Goal: Task Accomplishment & Management: Use online tool/utility

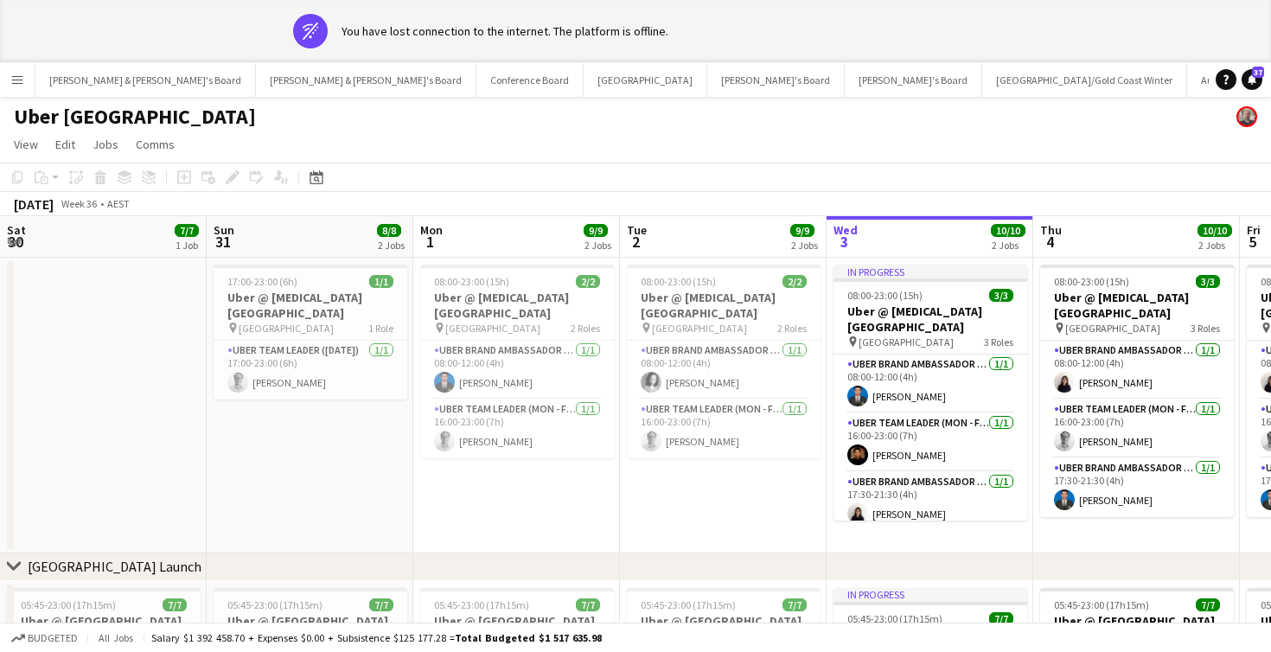
scroll to position [0, 413]
